Goal: Task Accomplishment & Management: Manage account settings

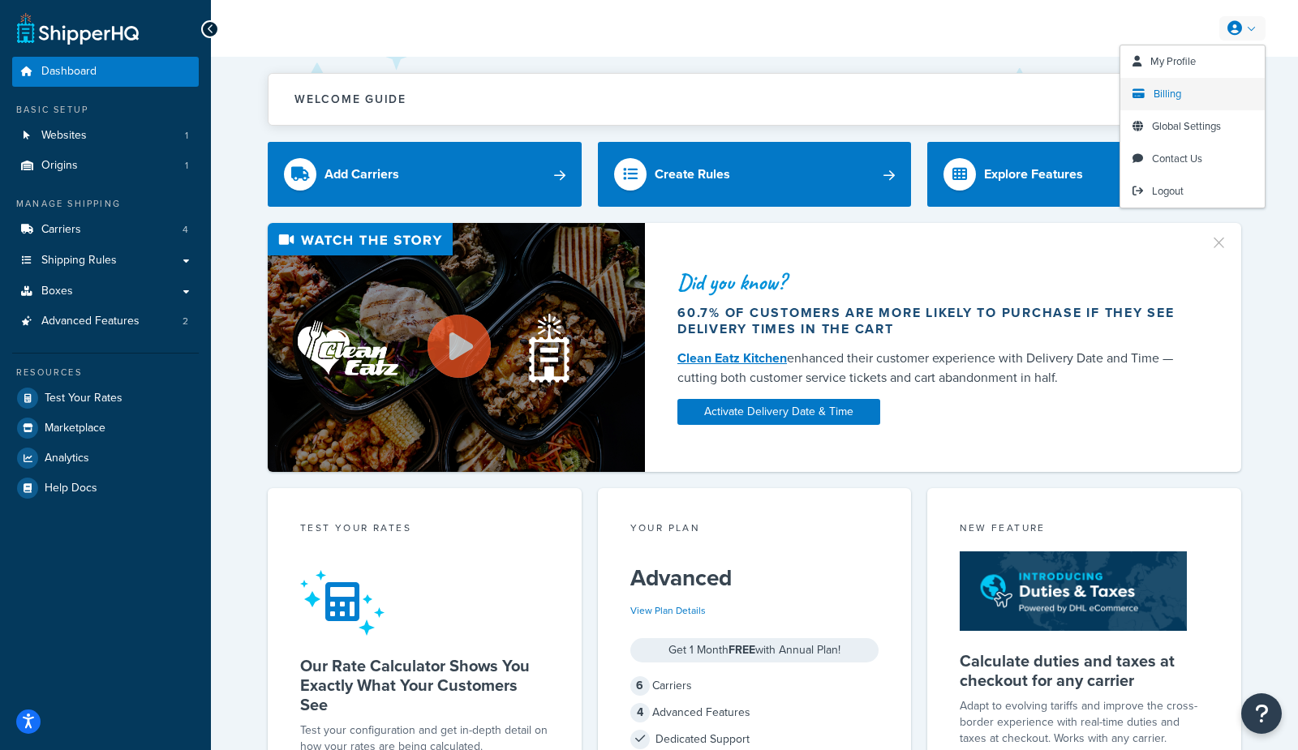
click at [1154, 91] on span "Billing" at bounding box center [1168, 93] width 28 height 15
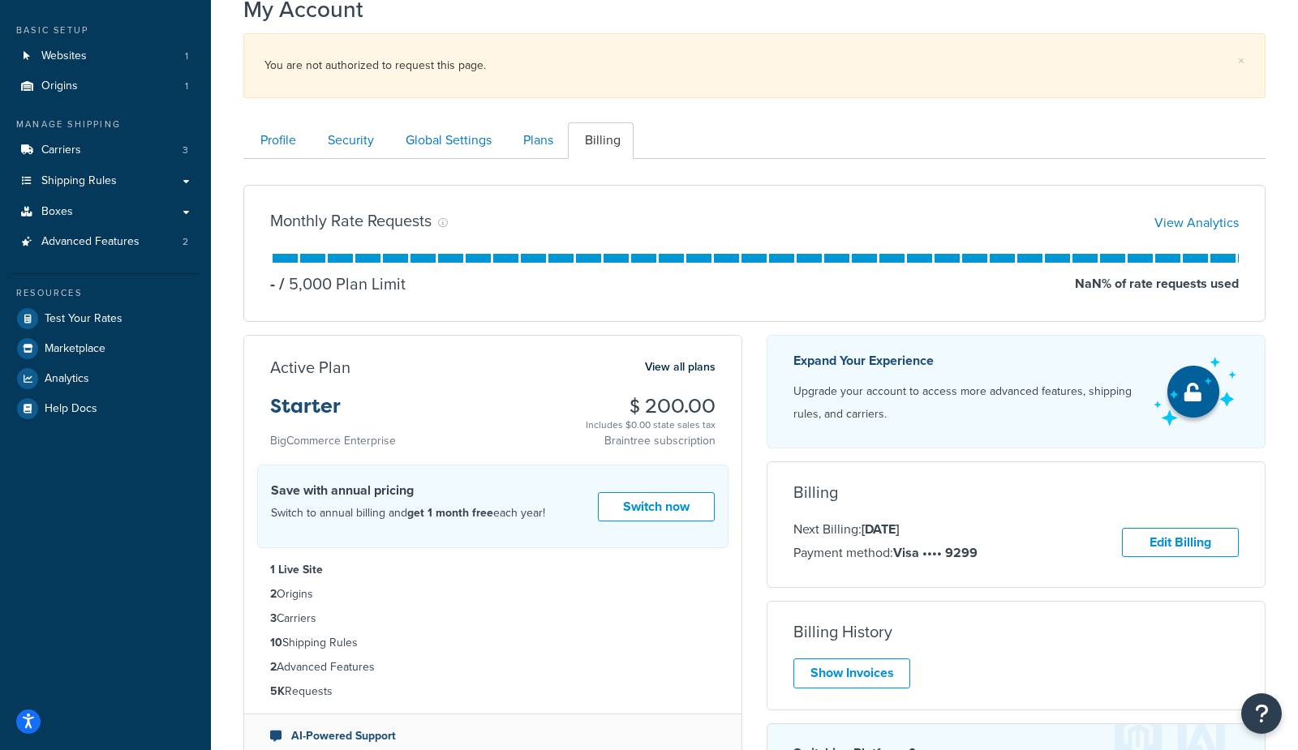
scroll to position [82, 0]
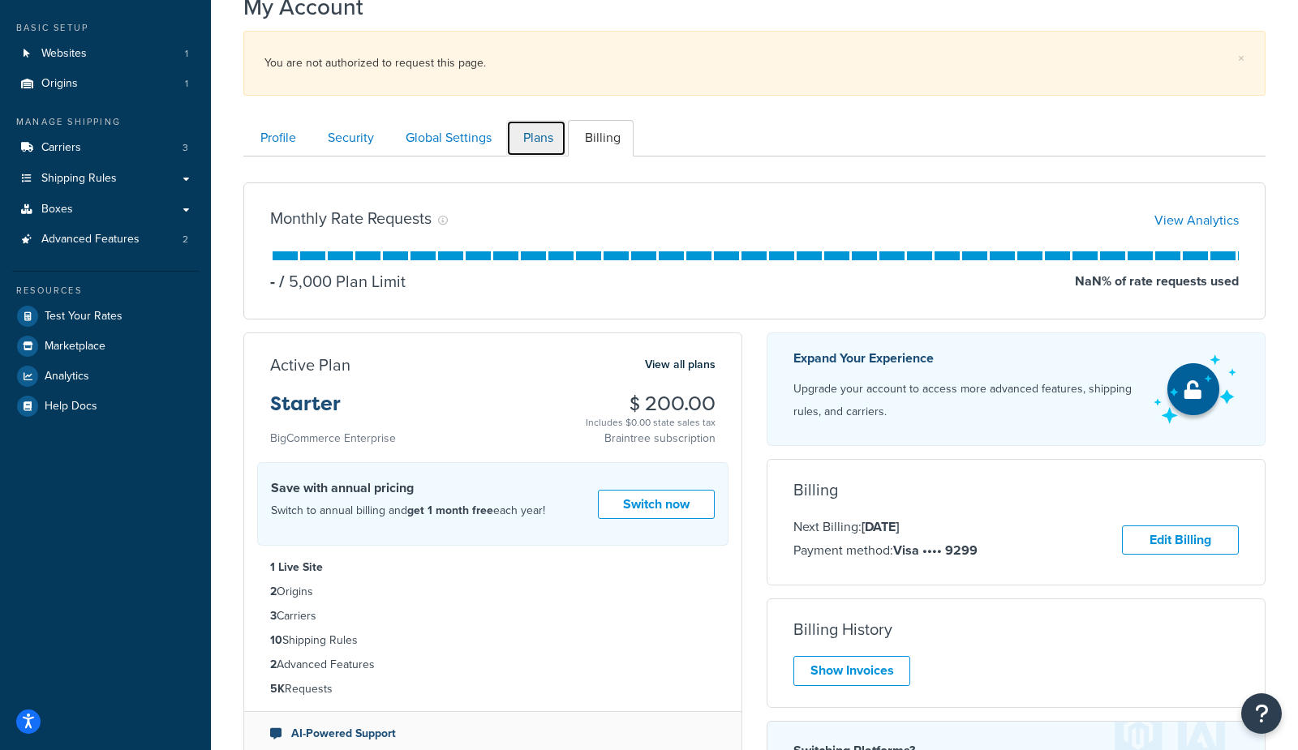
click at [525, 144] on link "Plans" at bounding box center [536, 138] width 60 height 37
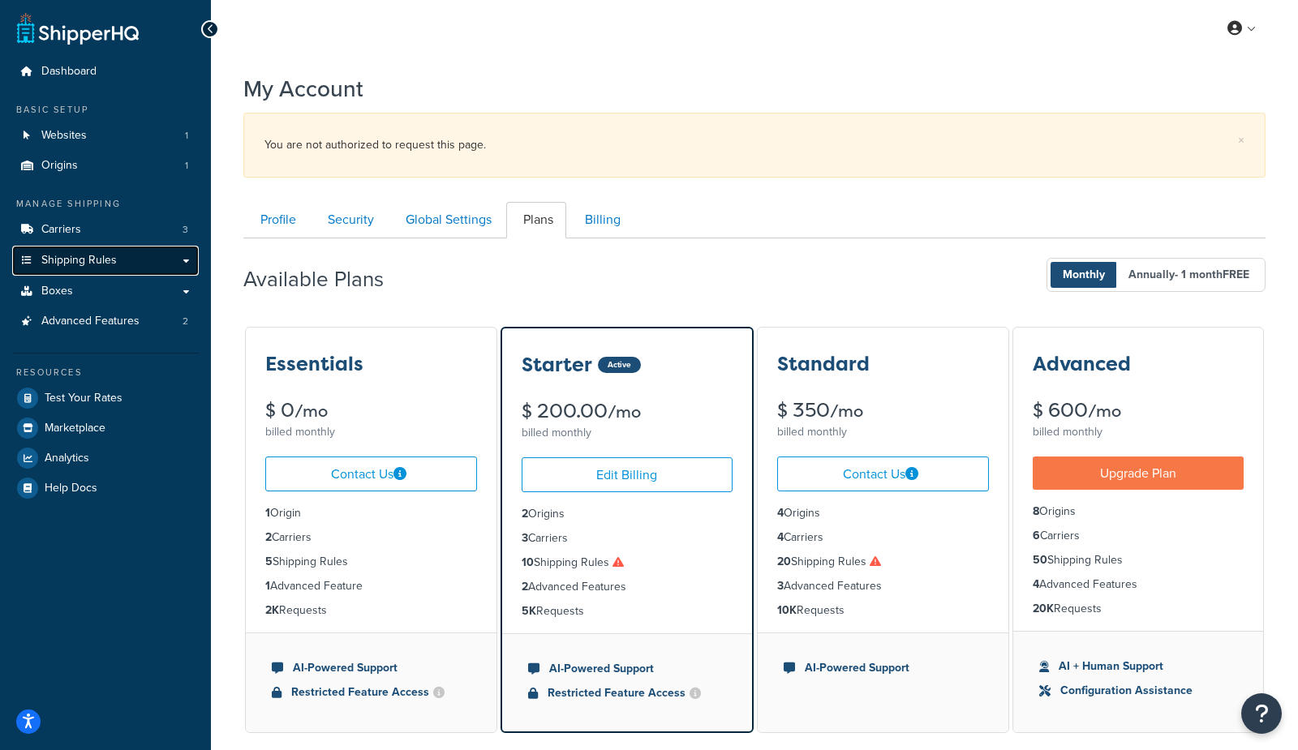
click at [68, 270] on link "Shipping Rules" at bounding box center [105, 261] width 187 height 30
click at [94, 260] on span "Shipping Rules" at bounding box center [78, 261] width 75 height 14
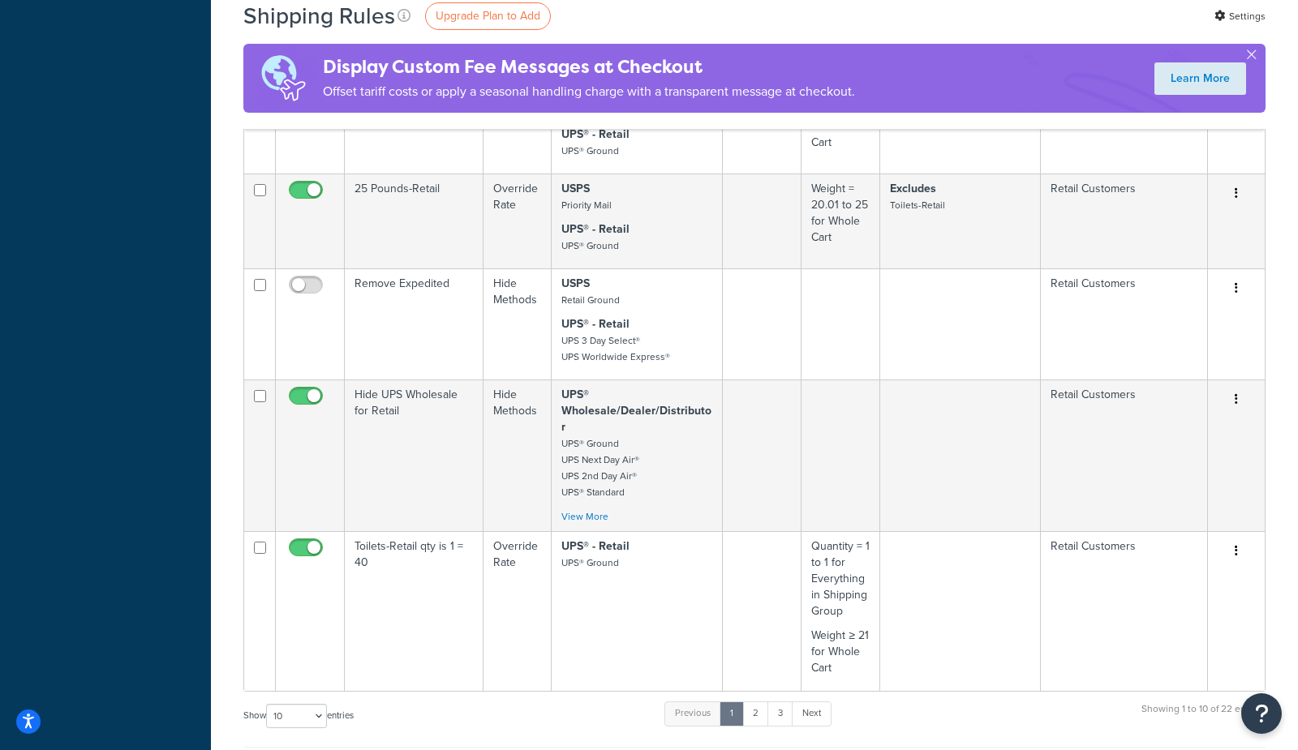
scroll to position [834, 0]
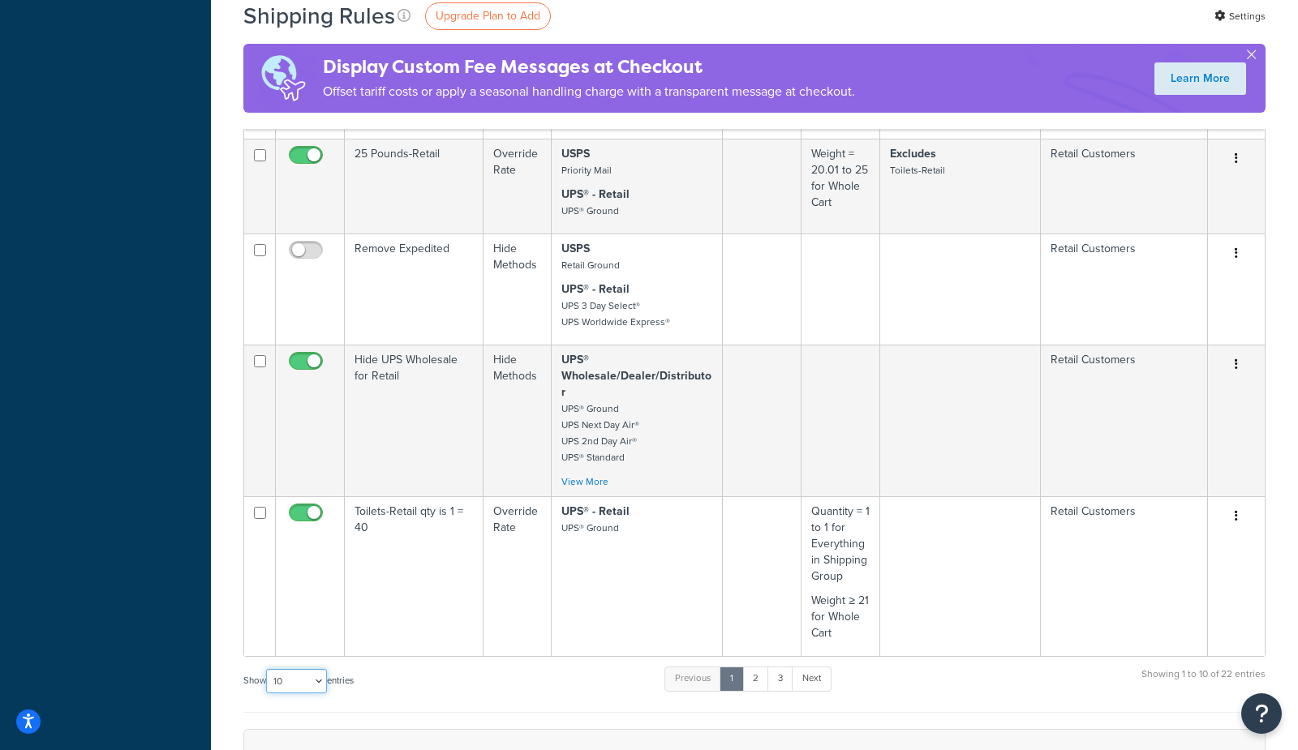
click at [321, 669] on select "10 15 25 50 100 1000" at bounding box center [296, 681] width 61 height 24
select select "100"
click at [268, 669] on select "10 15 25 50 100 1000" at bounding box center [296, 681] width 61 height 24
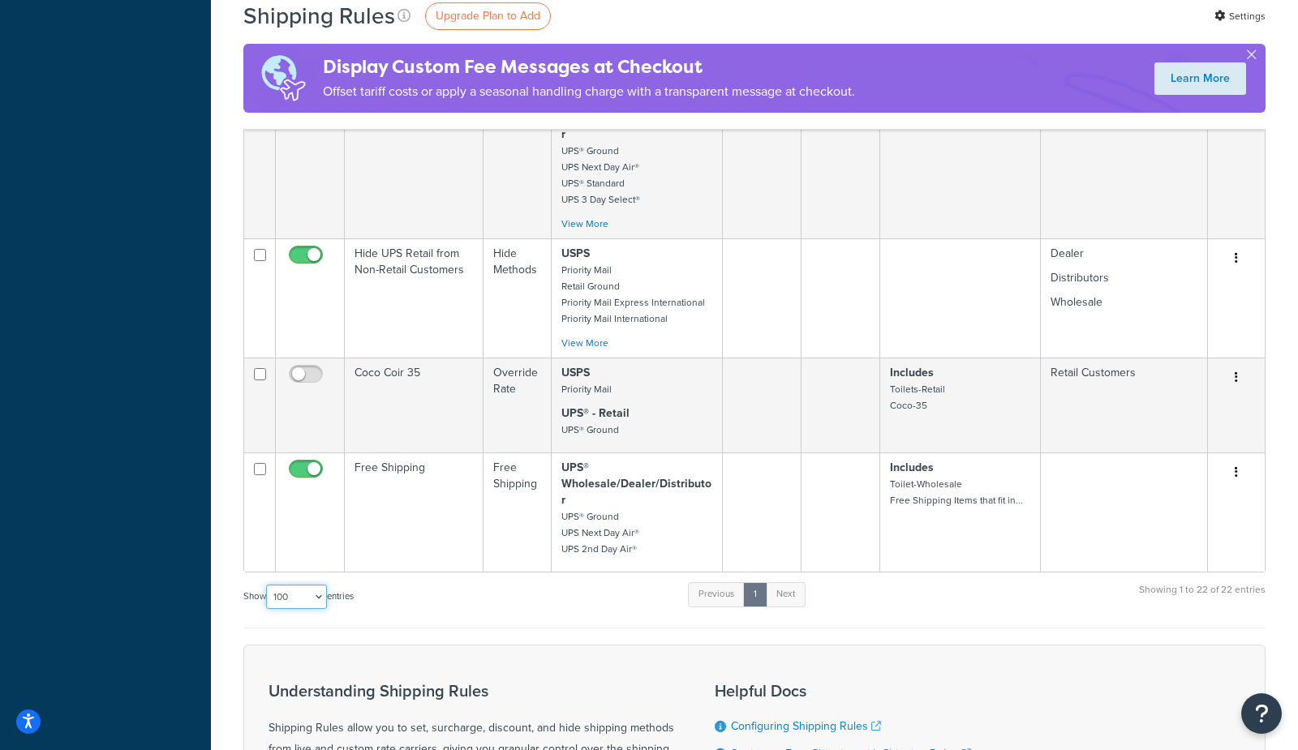
scroll to position [2280, 0]
